Goal: Check status: Check status

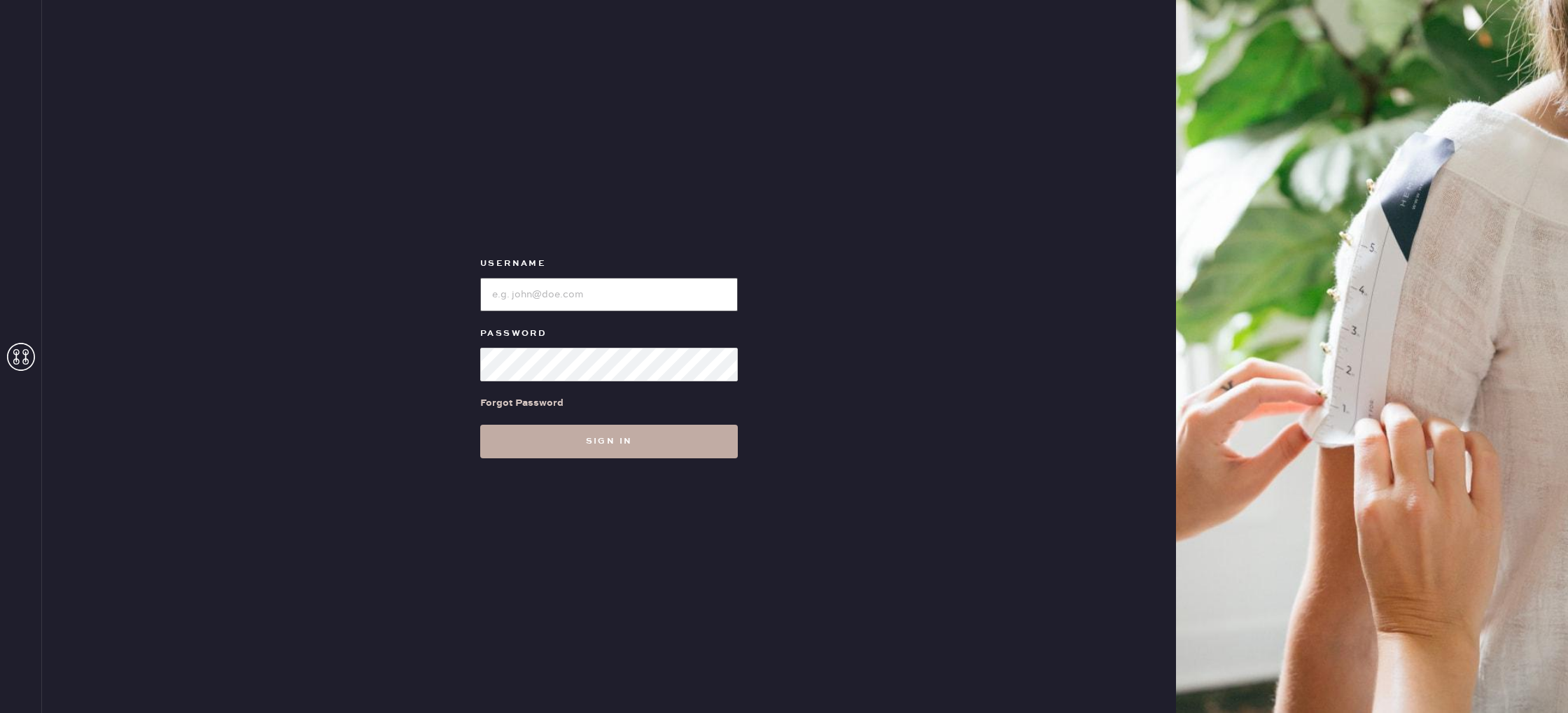
type input "reformationvalencia"
click at [560, 434] on button "Sign in" at bounding box center [609, 442] width 257 height 33
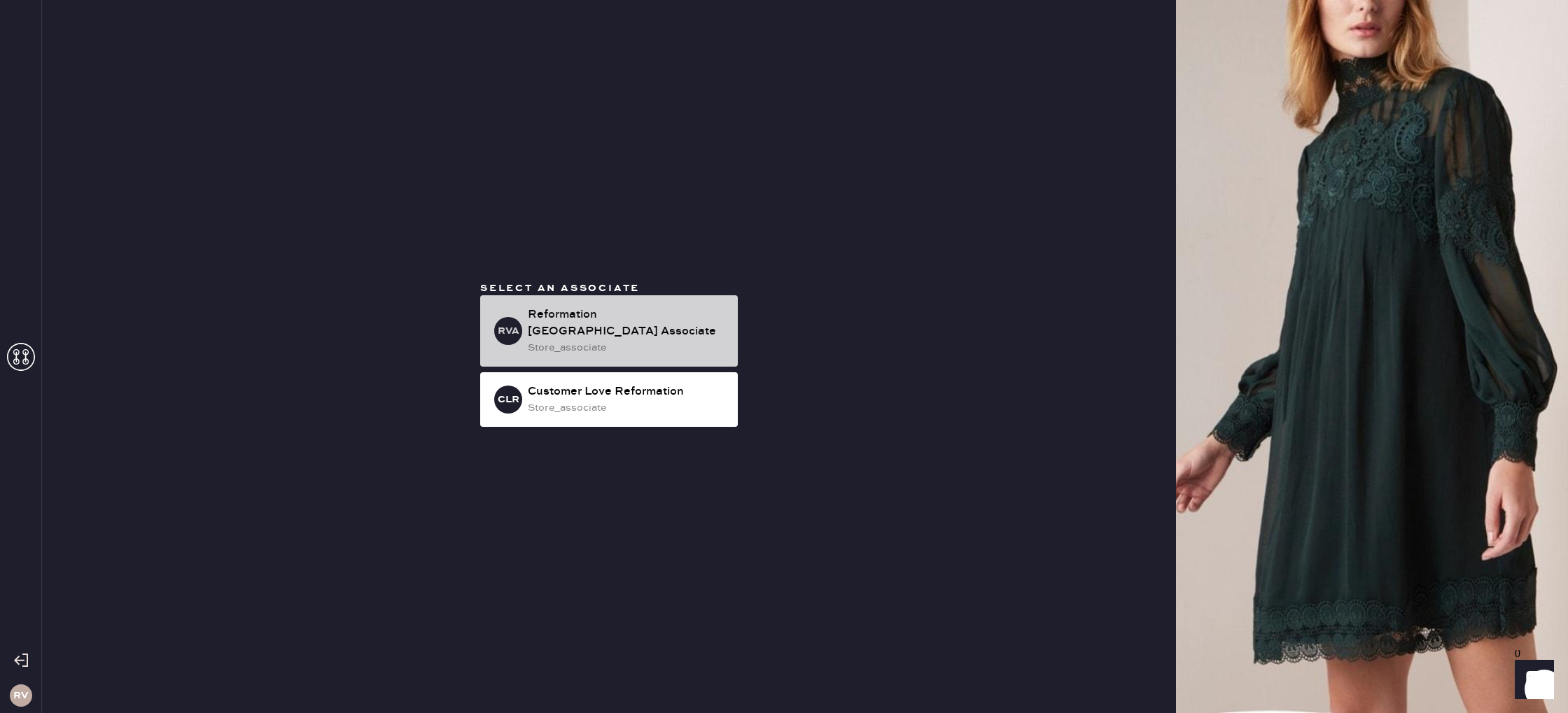
click at [547, 316] on div "Reformation [GEOGRAPHIC_DATA] Associate" at bounding box center [627, 323] width 198 height 33
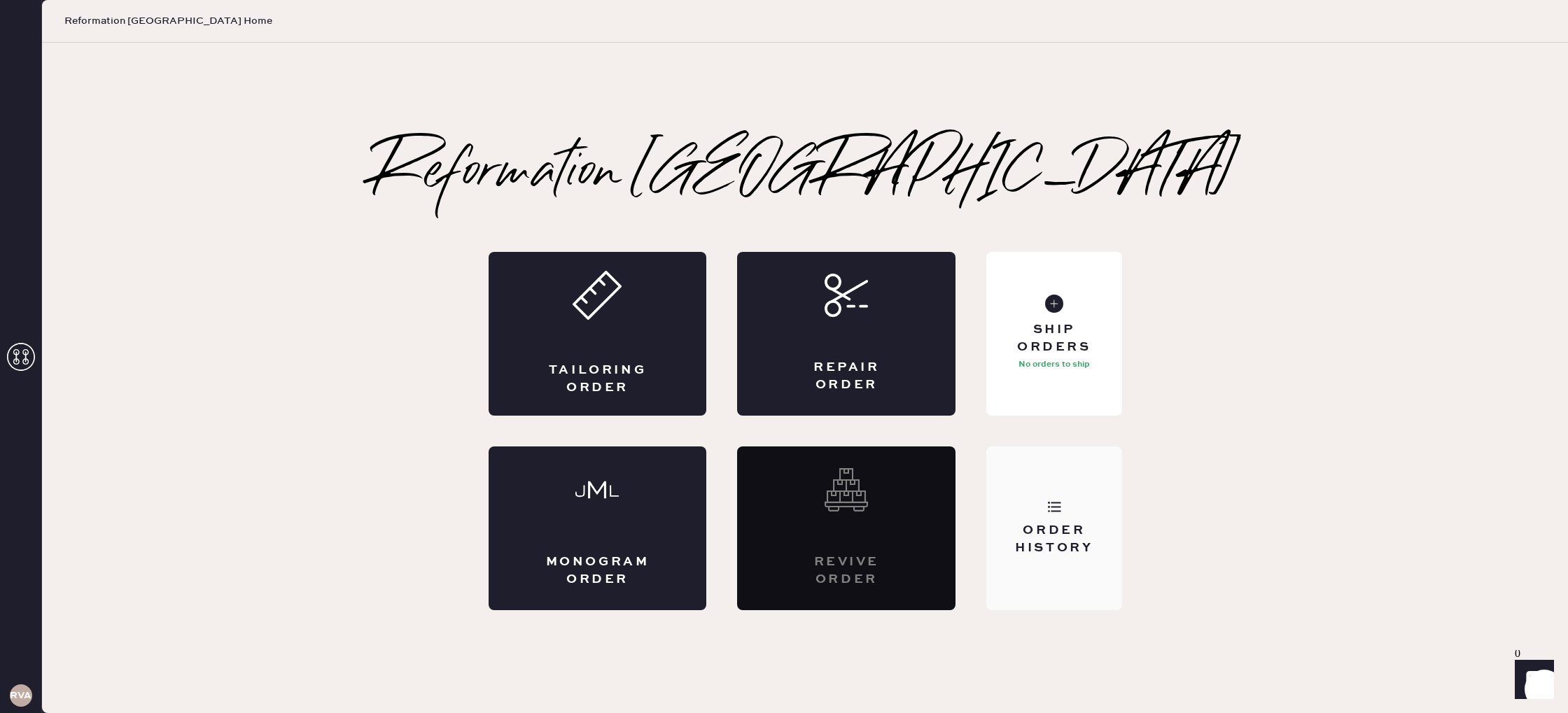
click at [1045, 510] on div "Order History" at bounding box center [1054, 528] width 135 height 164
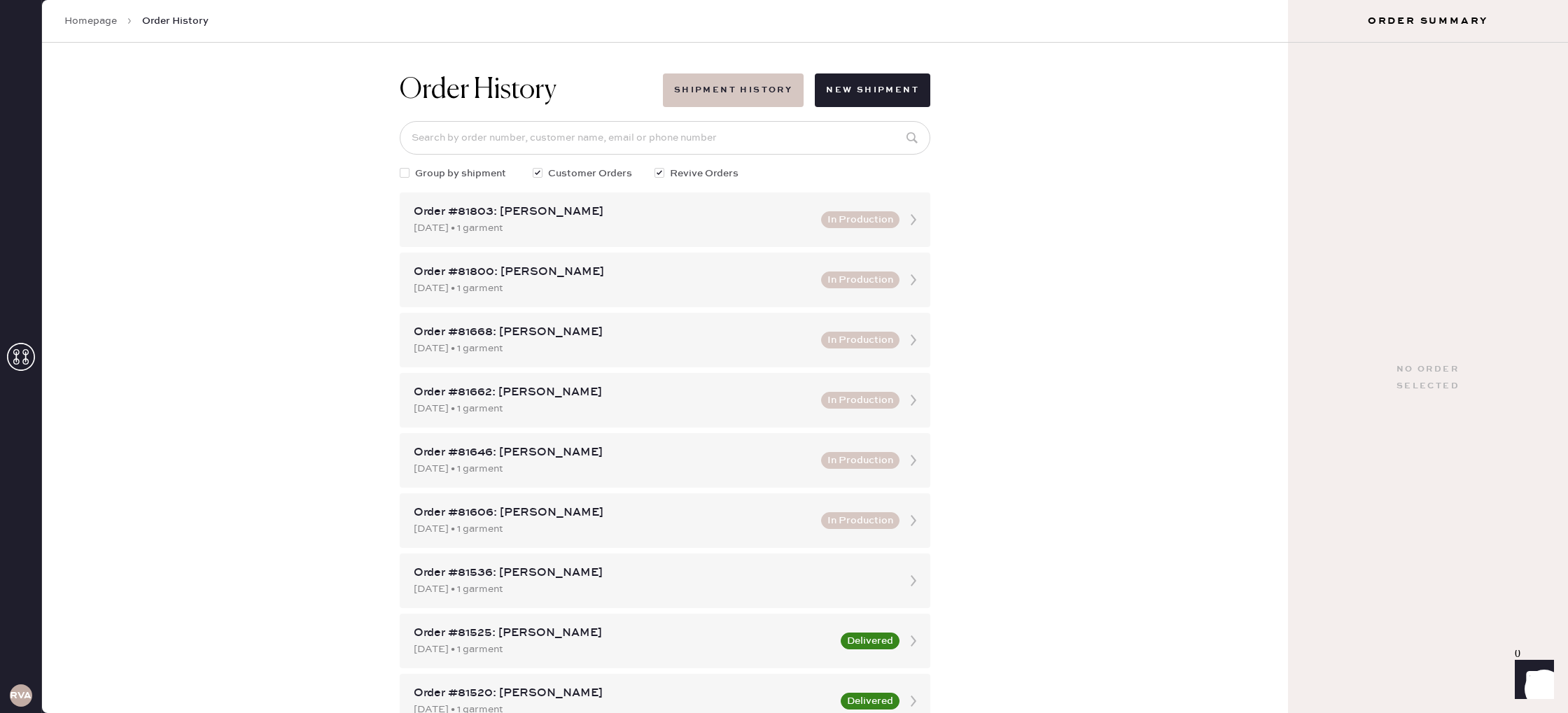
click at [697, 91] on button "Shipment History" at bounding box center [733, 90] width 140 height 33
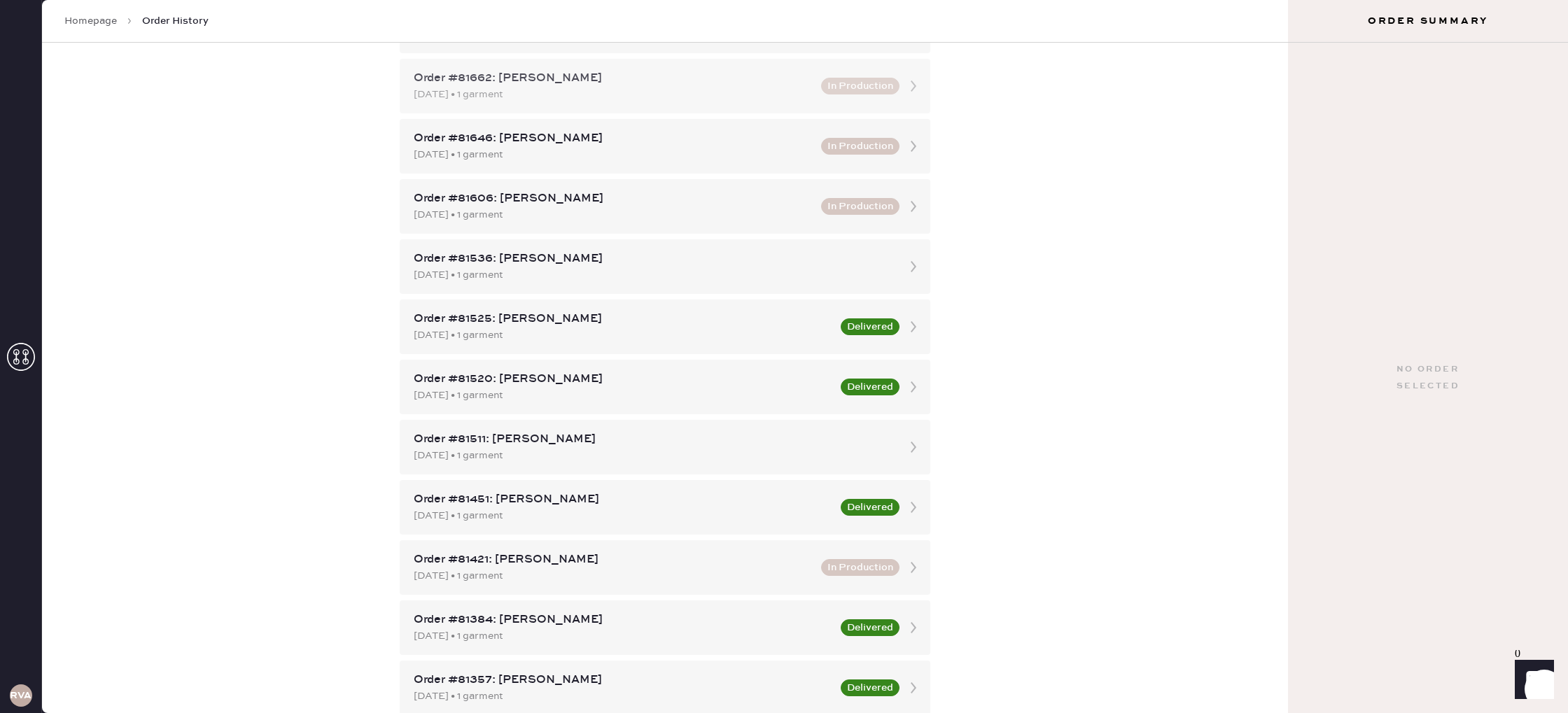
scroll to position [364, 0]
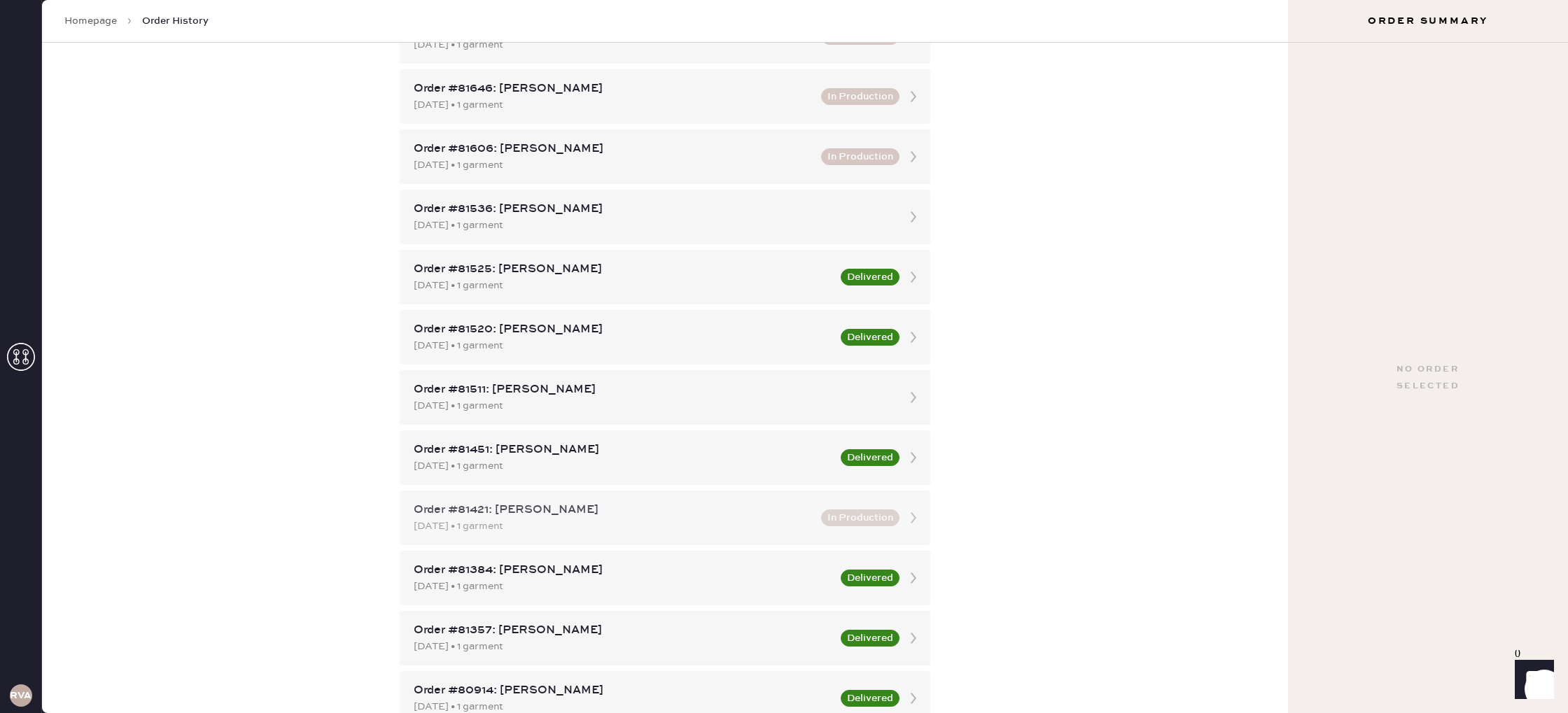
click at [577, 515] on div "Order #81421: [PERSON_NAME]" at bounding box center [613, 510] width 399 height 17
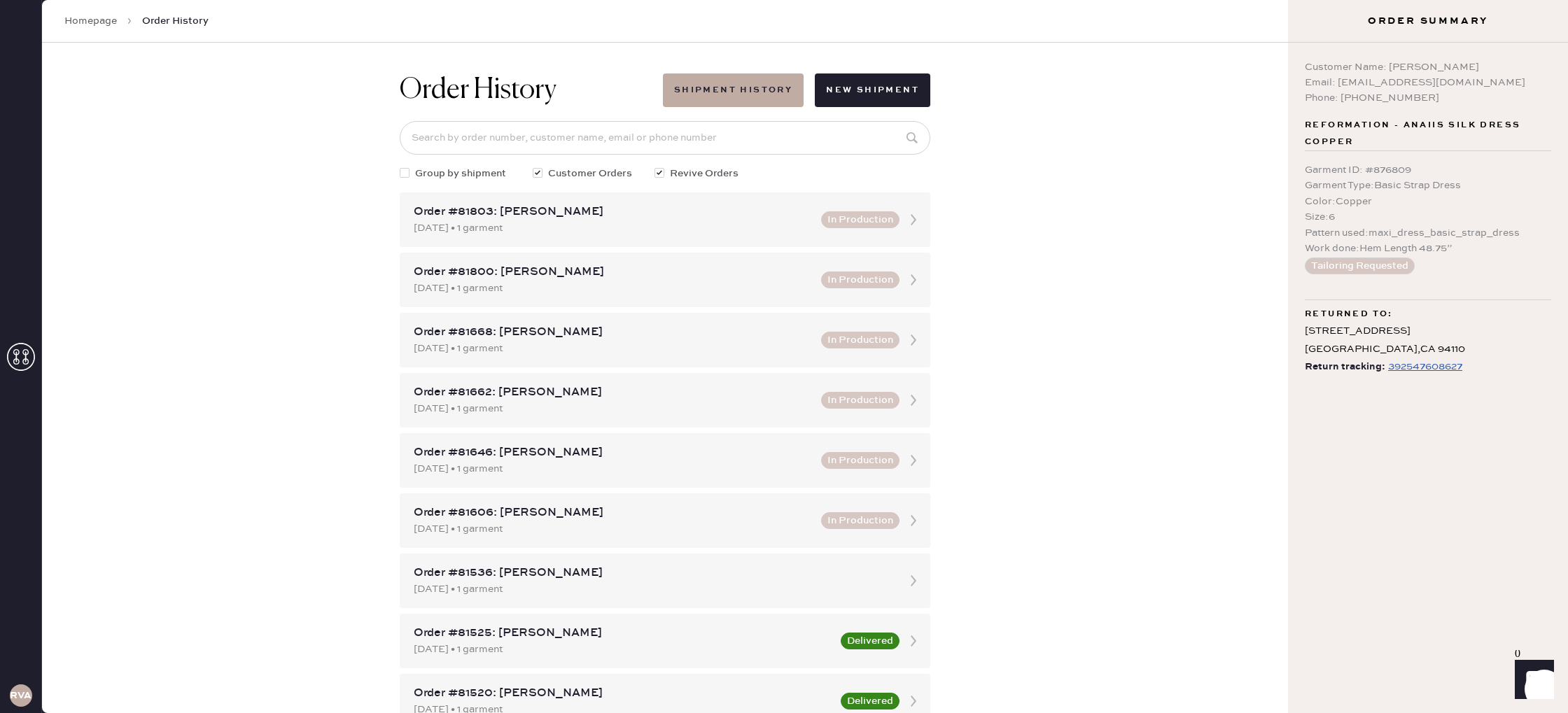
click at [1340, 161] on div "Garment ID : # 876809 Garment Type : Basic Strap Dress Color : Copper Size : 6 …" at bounding box center [1428, 218] width 247 height 134
drag, startPoint x: 1335, startPoint y: 176, endPoint x: 1330, endPoint y: 208, distance: 32.4
click at [1330, 208] on div "Garment ID : # 876809 Garment Type : Basic Strap Dress Color : Copper Size : 6 …" at bounding box center [1428, 209] width 247 height 94
click at [1424, 232] on div "Pattern used : maxi_dress_basic_strap_dress" at bounding box center [1428, 232] width 247 height 16
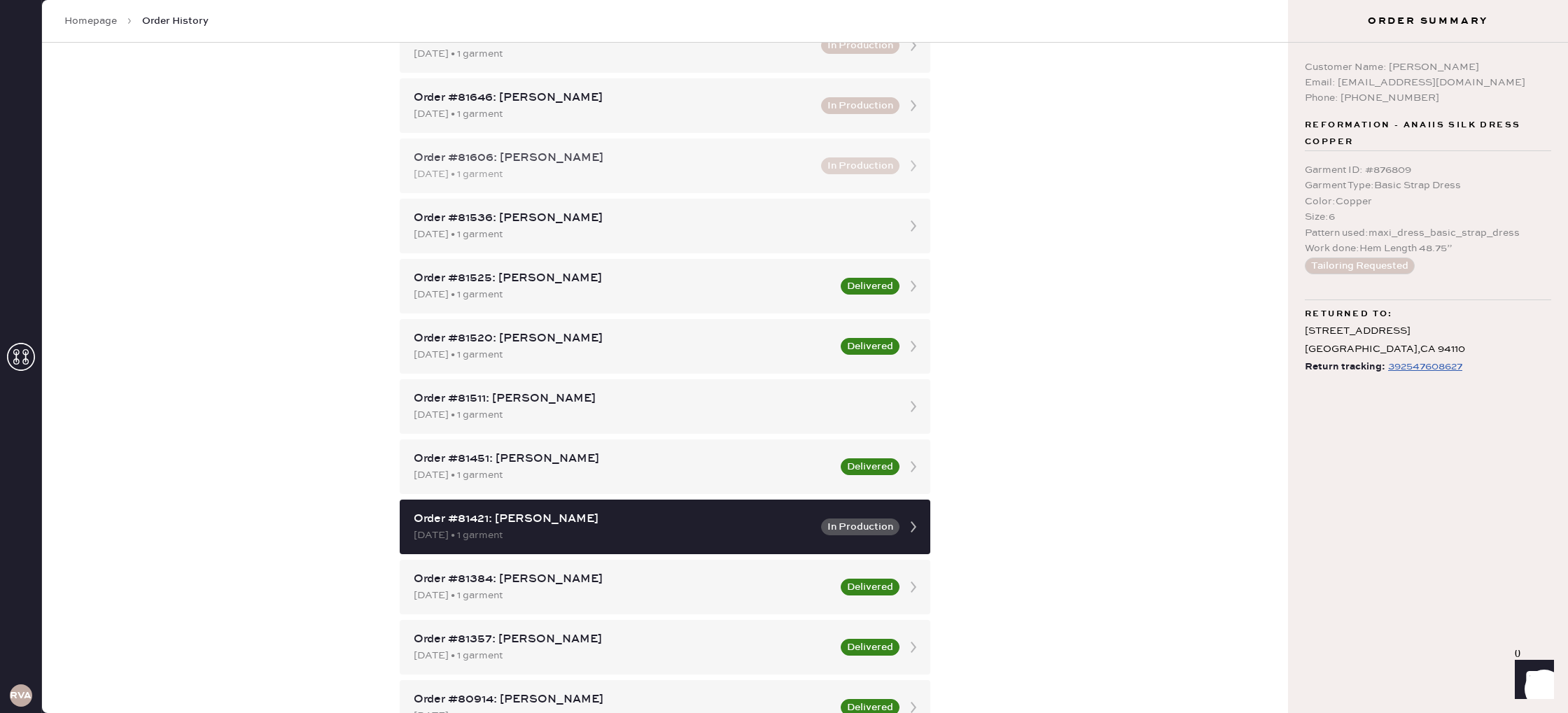
scroll to position [349, 0]
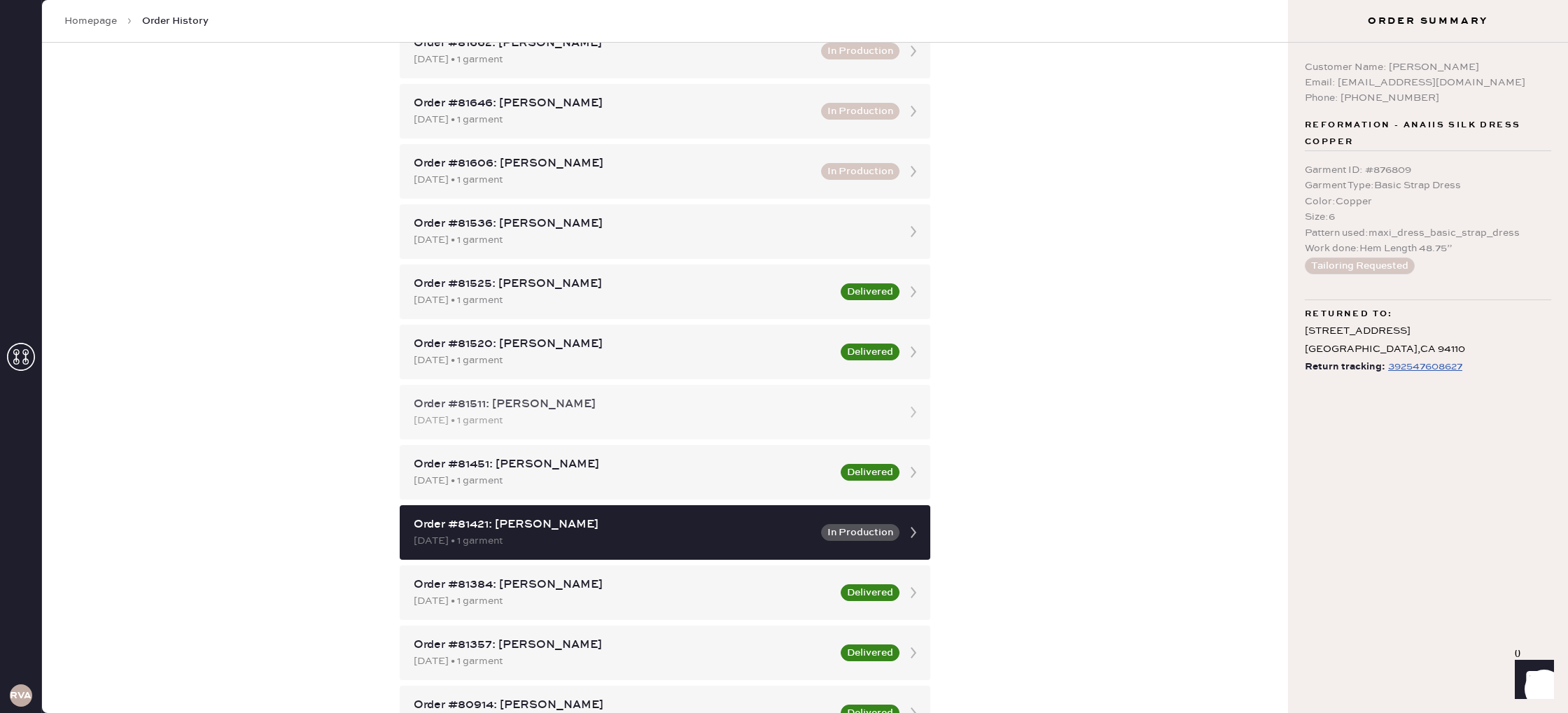
click at [576, 419] on div "[DATE] • 1 garment" at bounding box center [652, 420] width 478 height 16
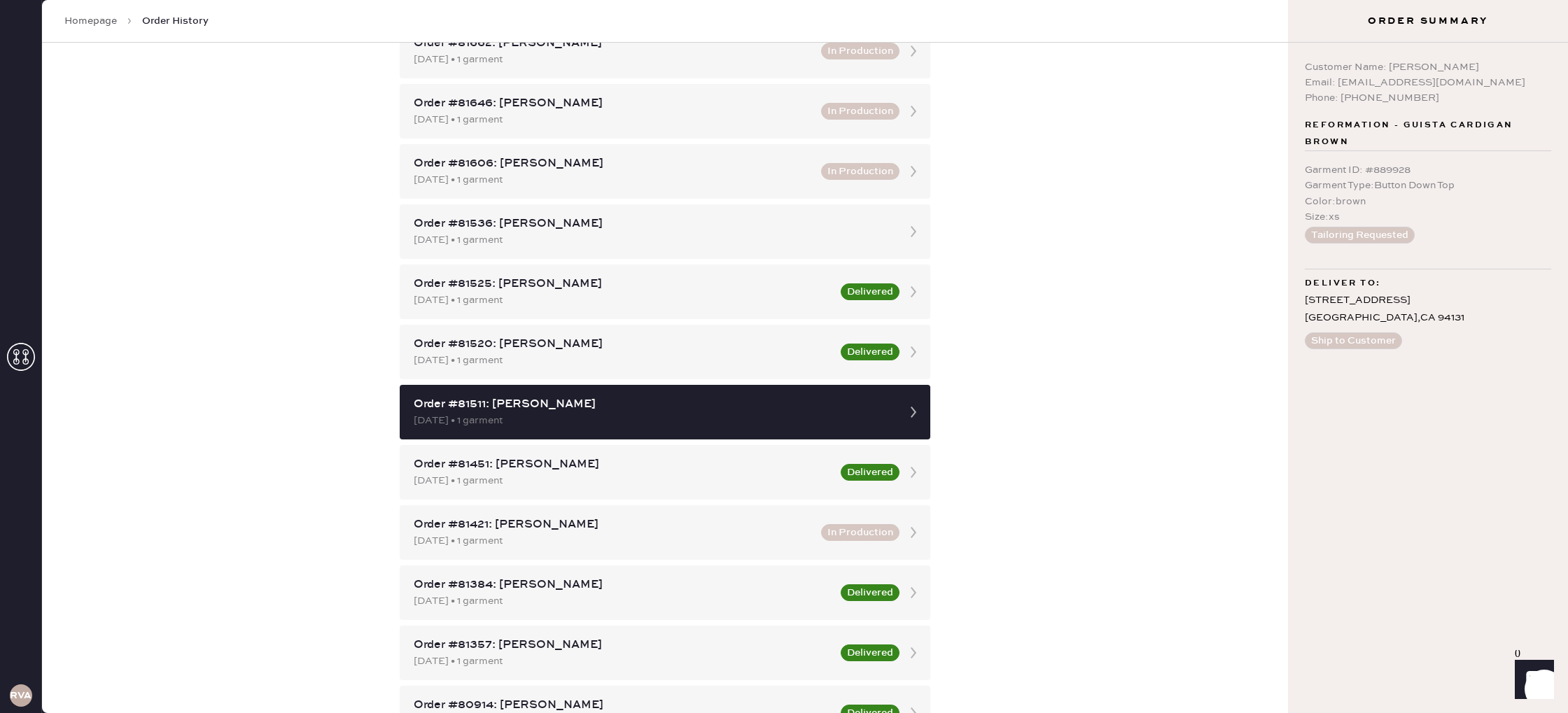
click at [1340, 235] on button "Tailoring Requested" at bounding box center [1360, 235] width 110 height 17
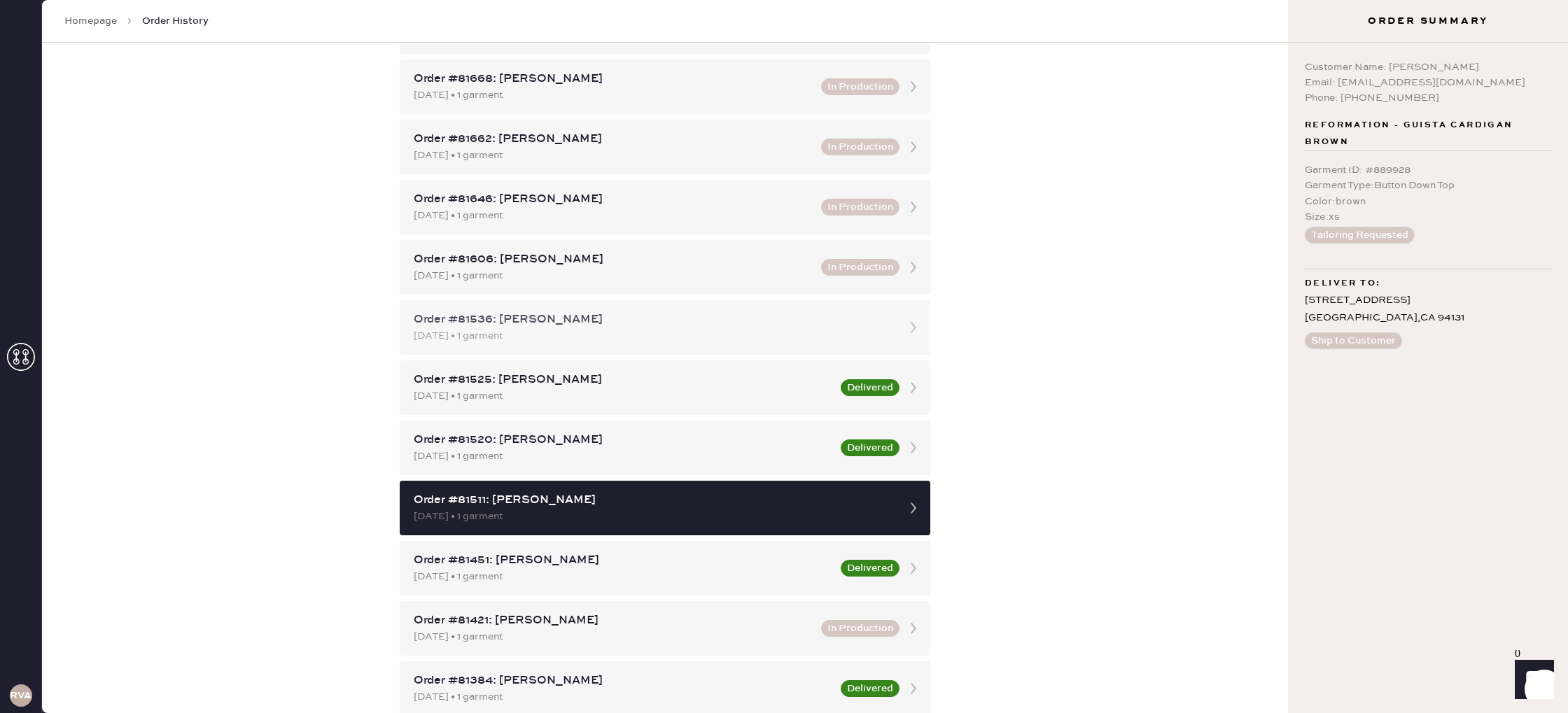
scroll to position [254, 0]
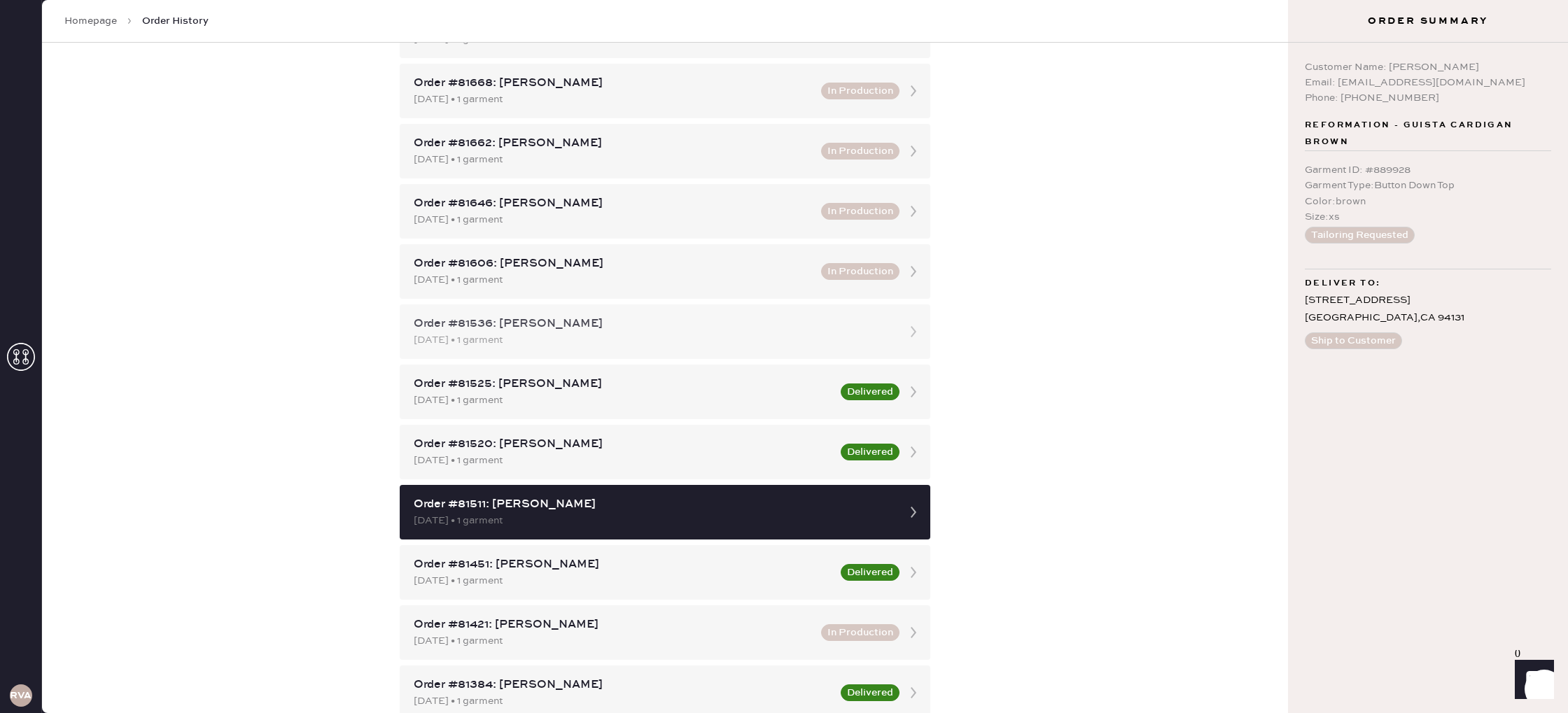
click at [616, 326] on div "Order #81536: [PERSON_NAME]" at bounding box center [652, 324] width 478 height 17
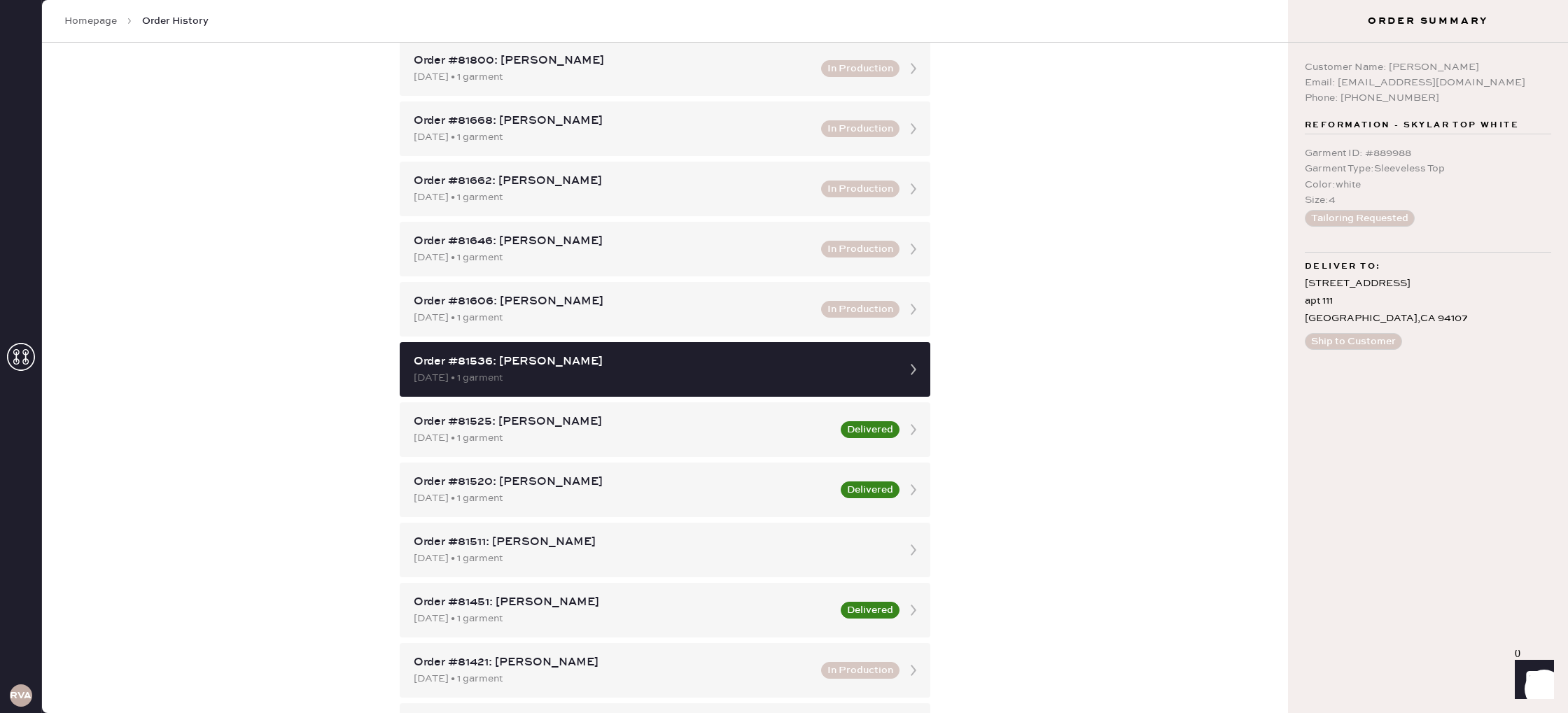
scroll to position [214, 0]
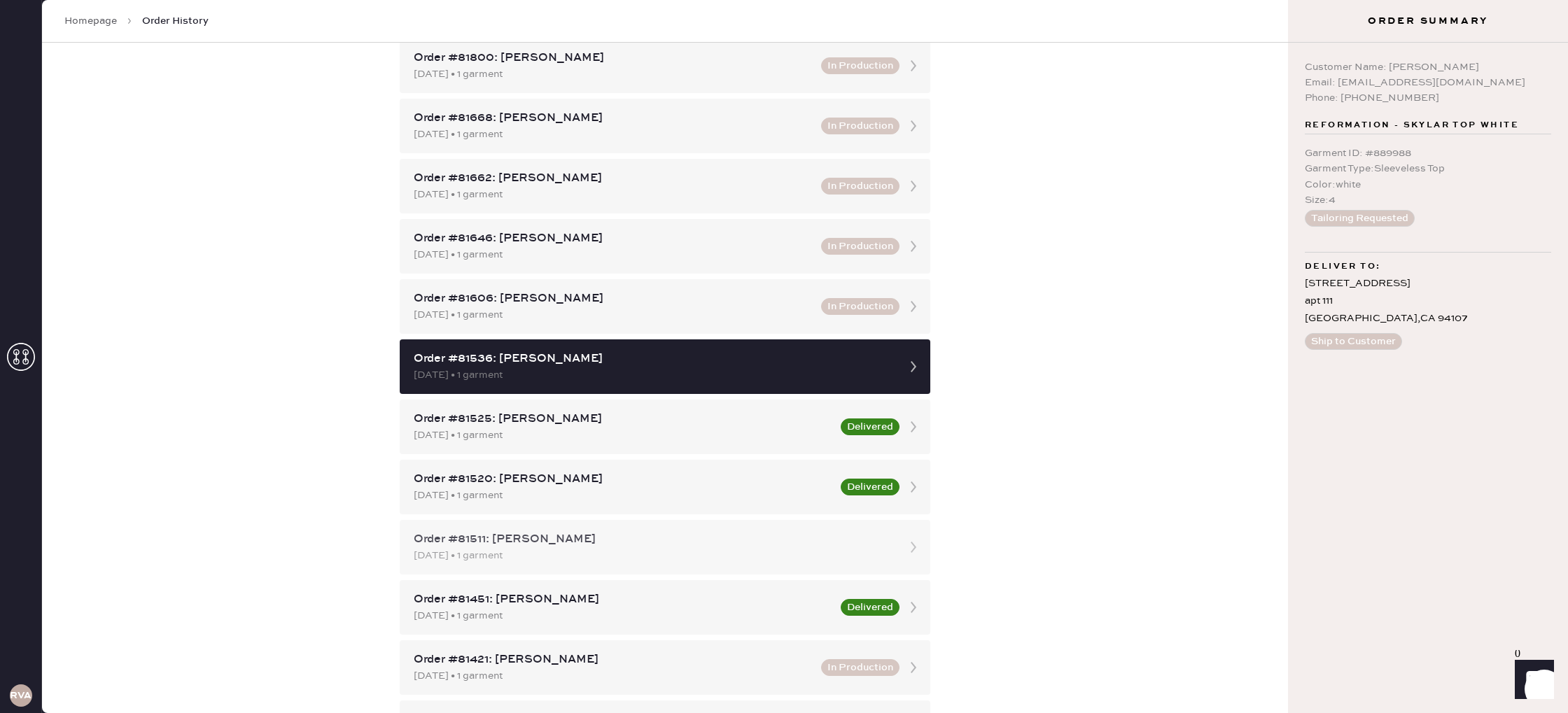
click at [652, 548] on div "[DATE] • 1 garment" at bounding box center [652, 555] width 478 height 16
